Goal: Task Accomplishment & Management: Manage account settings

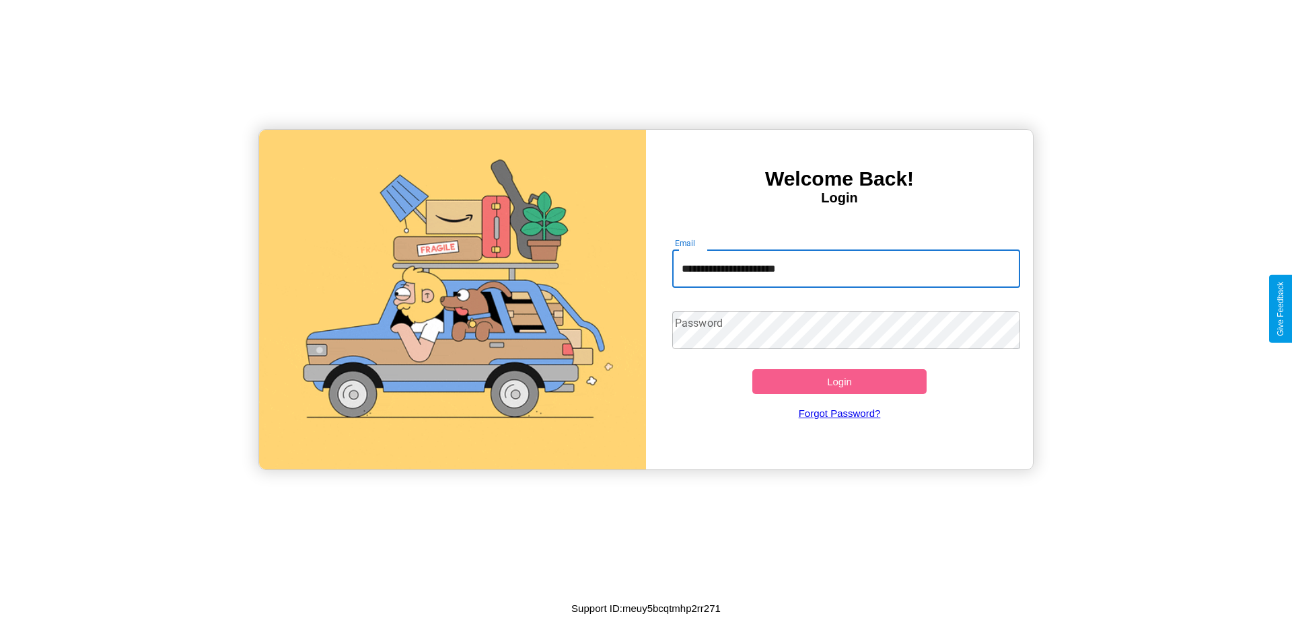
type input "**********"
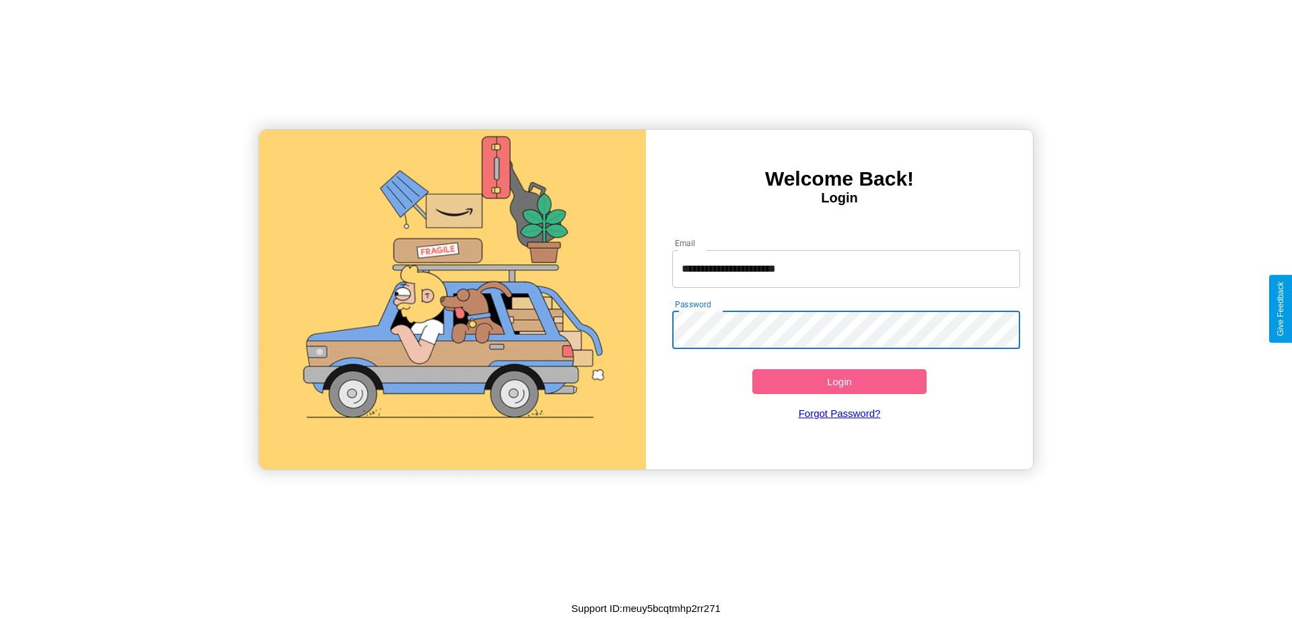
click at [839, 381] on button "Login" at bounding box center [839, 381] width 174 height 25
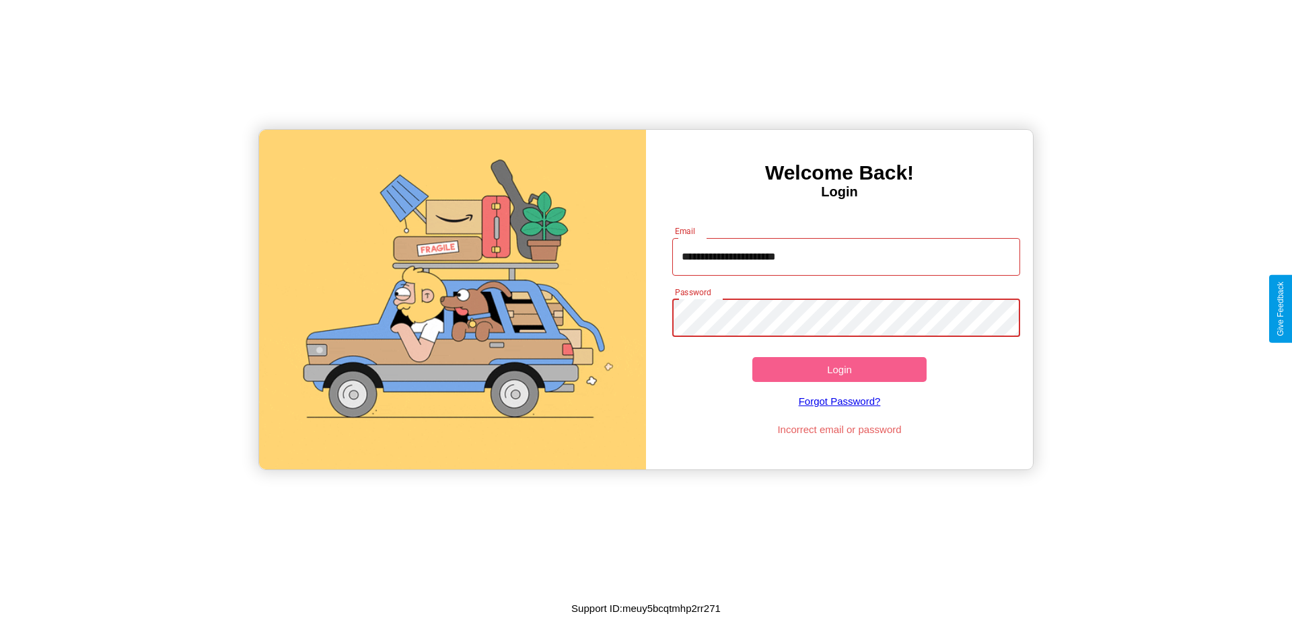
click at [839, 369] on button "Login" at bounding box center [839, 369] width 174 height 25
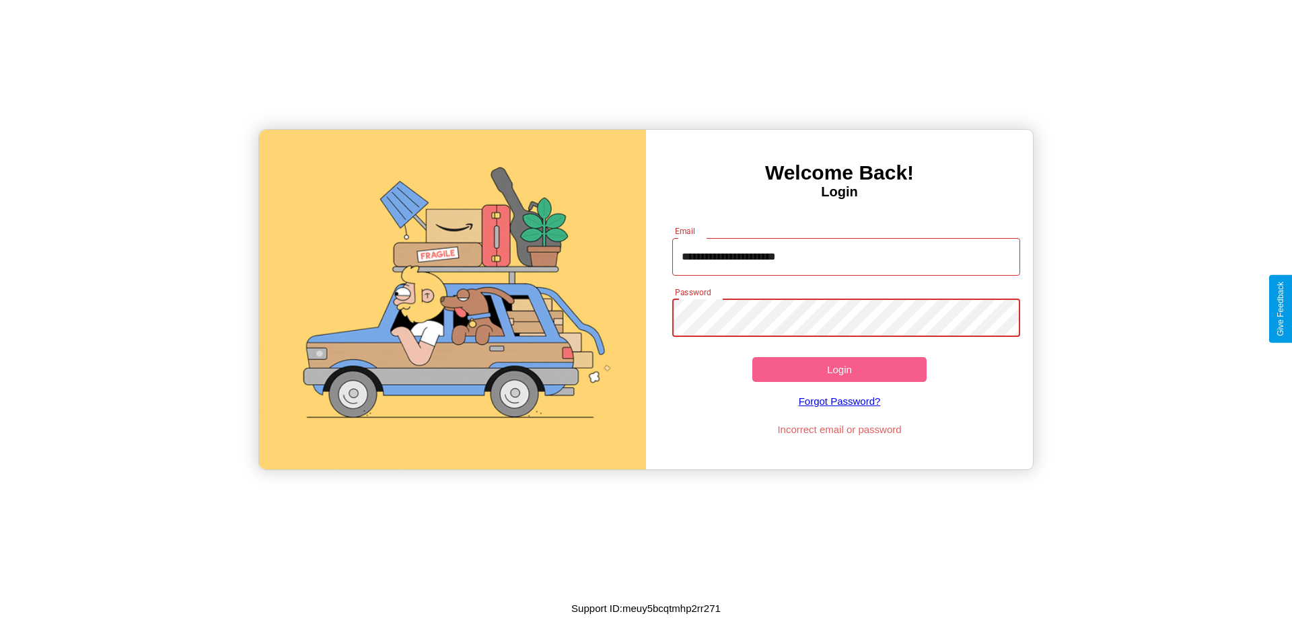
click at [839, 369] on button "Login" at bounding box center [839, 369] width 174 height 25
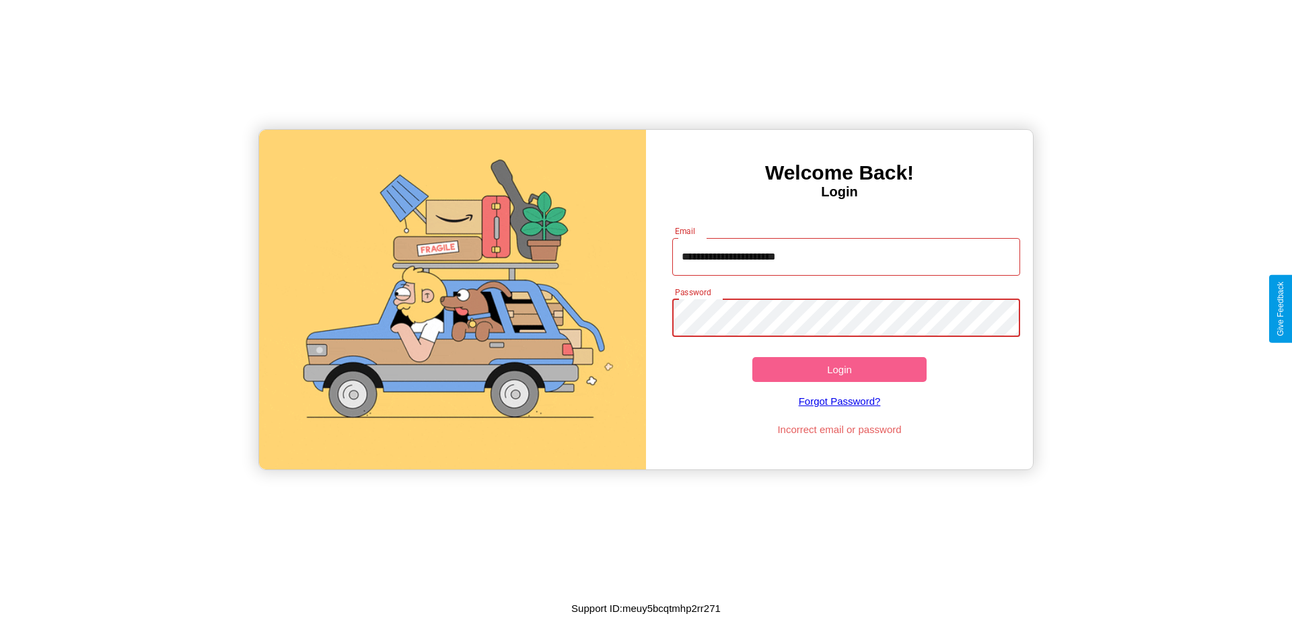
click at [839, 369] on button "Login" at bounding box center [839, 369] width 174 height 25
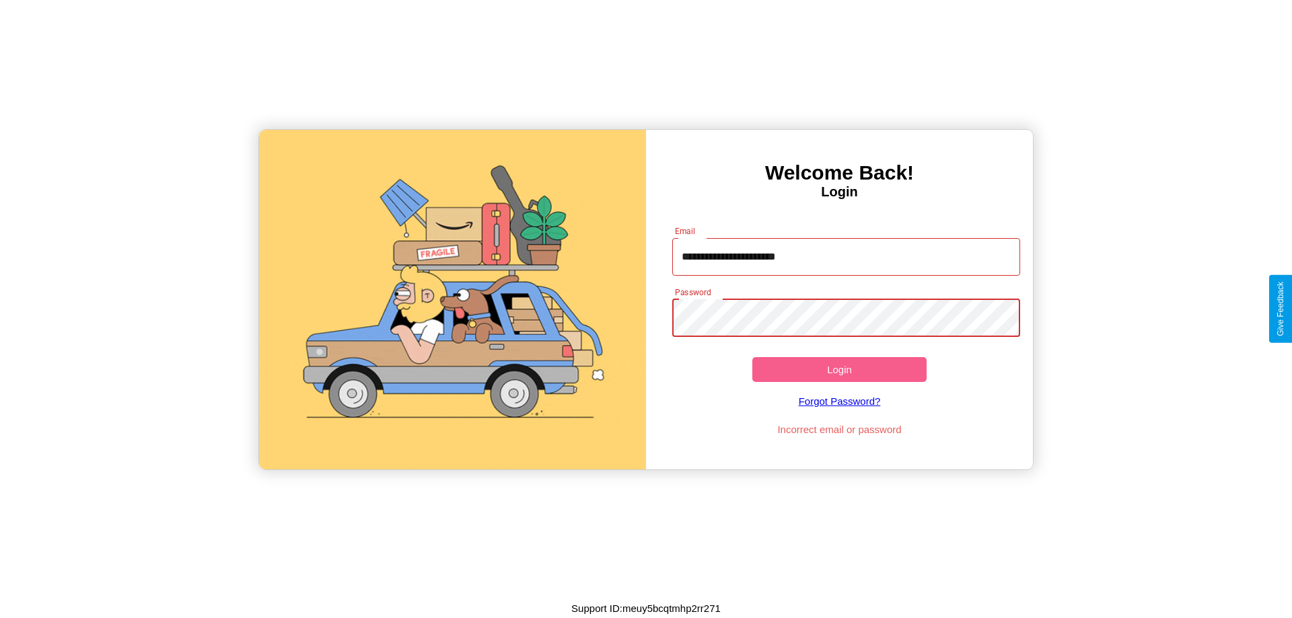
click at [839, 369] on button "Login" at bounding box center [839, 369] width 174 height 25
